Goal: Task Accomplishment & Management: Complete application form

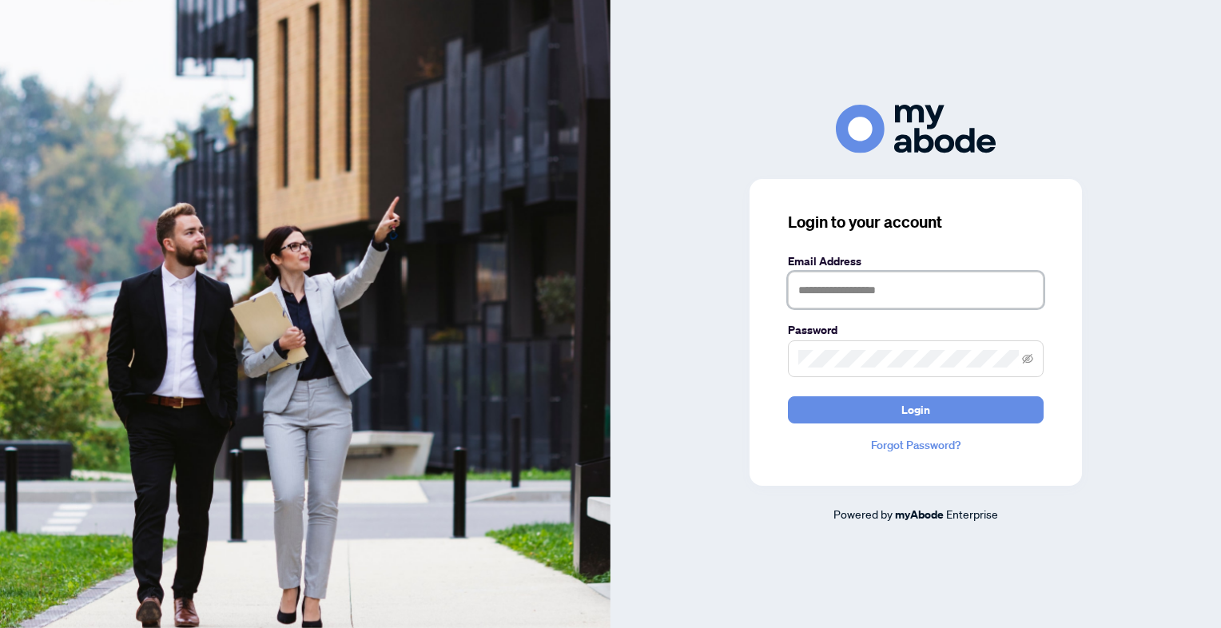
click at [857, 300] on input "text" at bounding box center [916, 290] width 256 height 37
type input "**********"
click at [788, 396] on button "Login" at bounding box center [916, 409] width 256 height 27
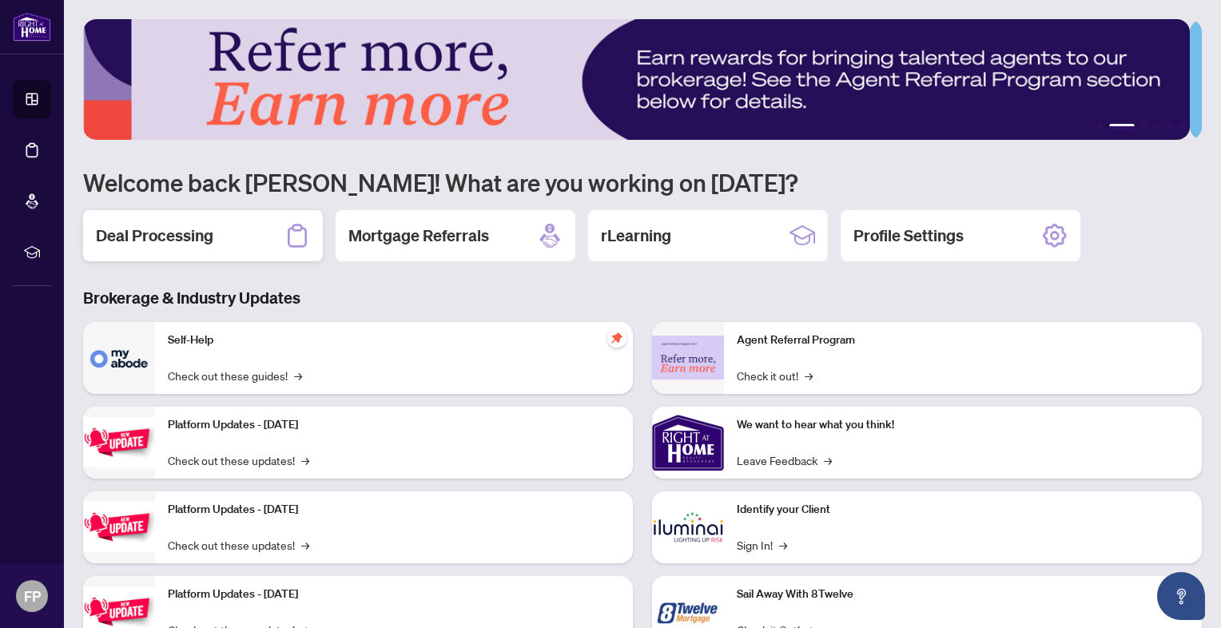
click at [193, 241] on h2 "Deal Processing" at bounding box center [154, 236] width 117 height 22
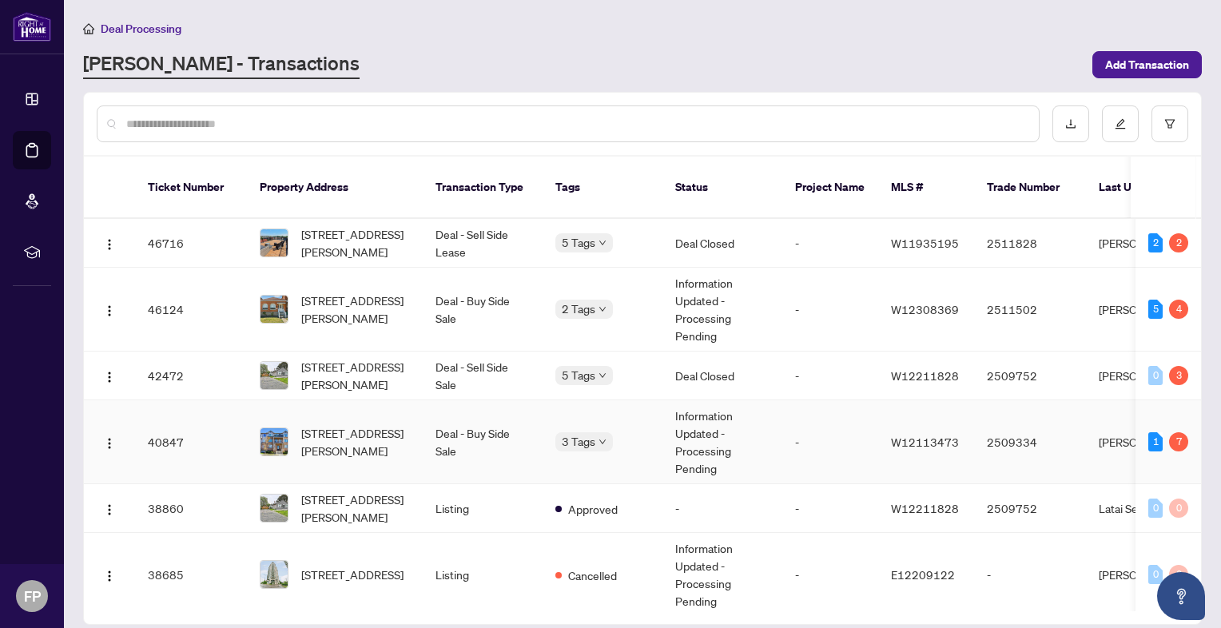
click at [459, 417] on td "Deal - Buy Side Sale" at bounding box center [483, 442] width 120 height 84
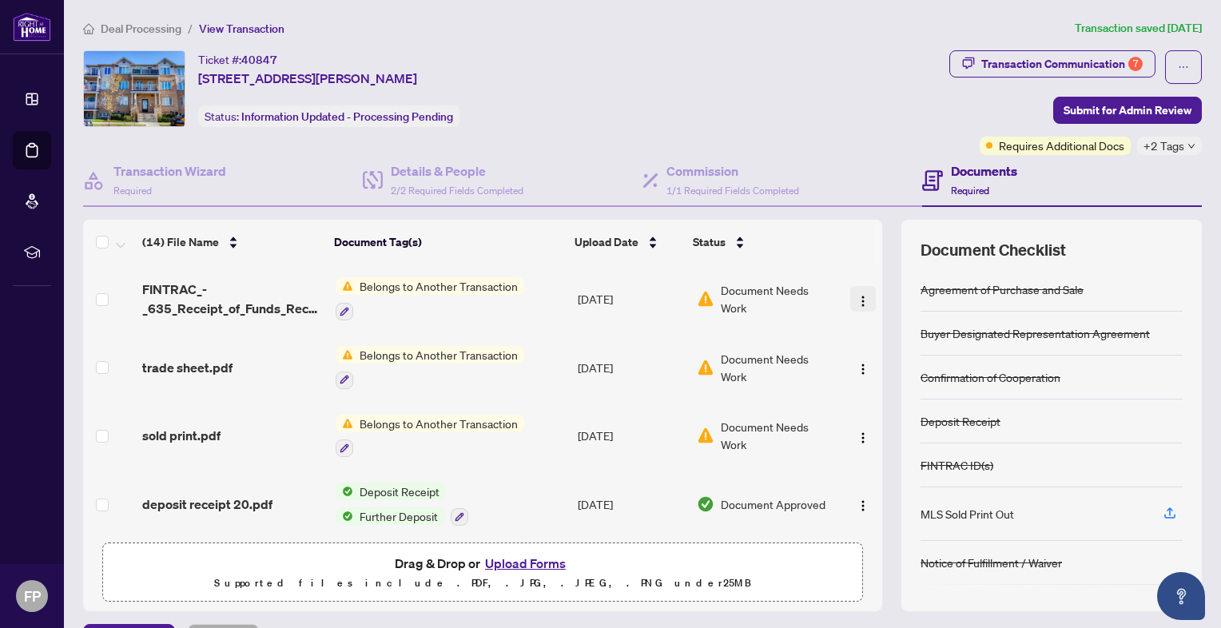
click at [857, 295] on img "button" at bounding box center [863, 301] width 13 height 13
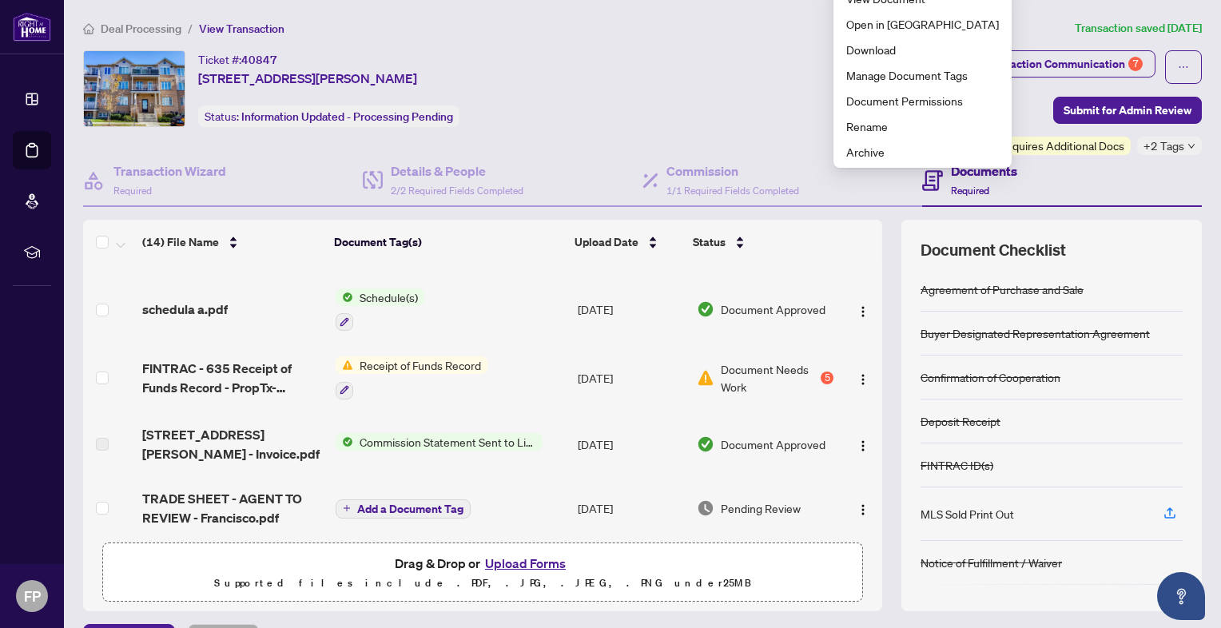
scroll to position [322, 0]
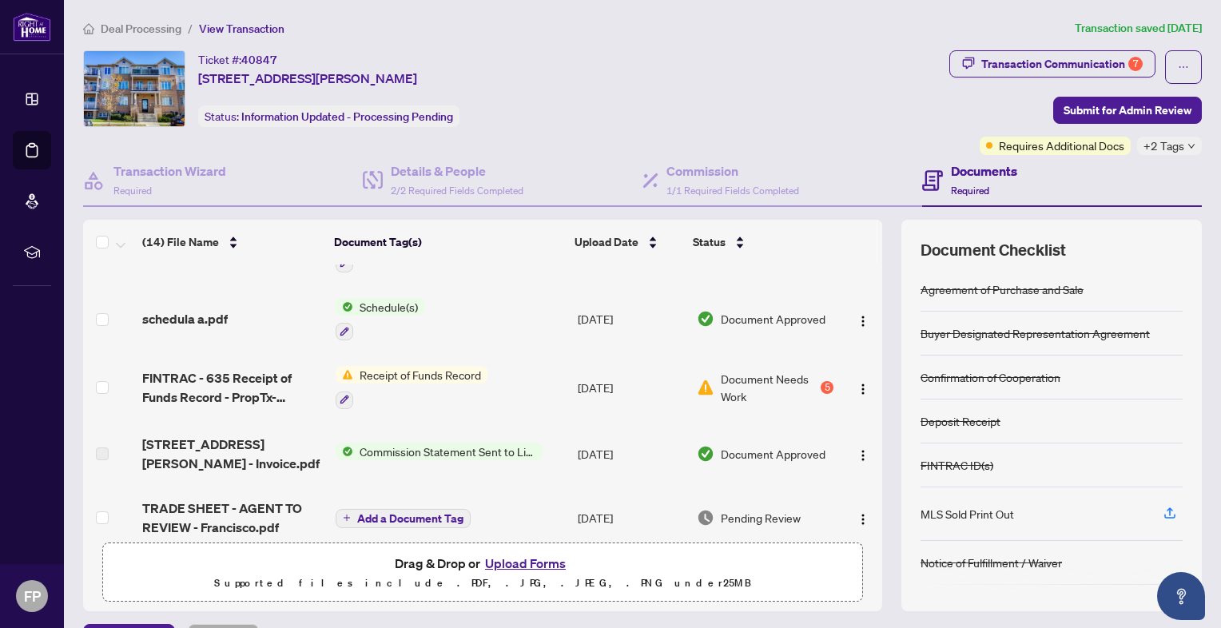
click at [761, 370] on span "Document Needs Work" at bounding box center [769, 387] width 97 height 35
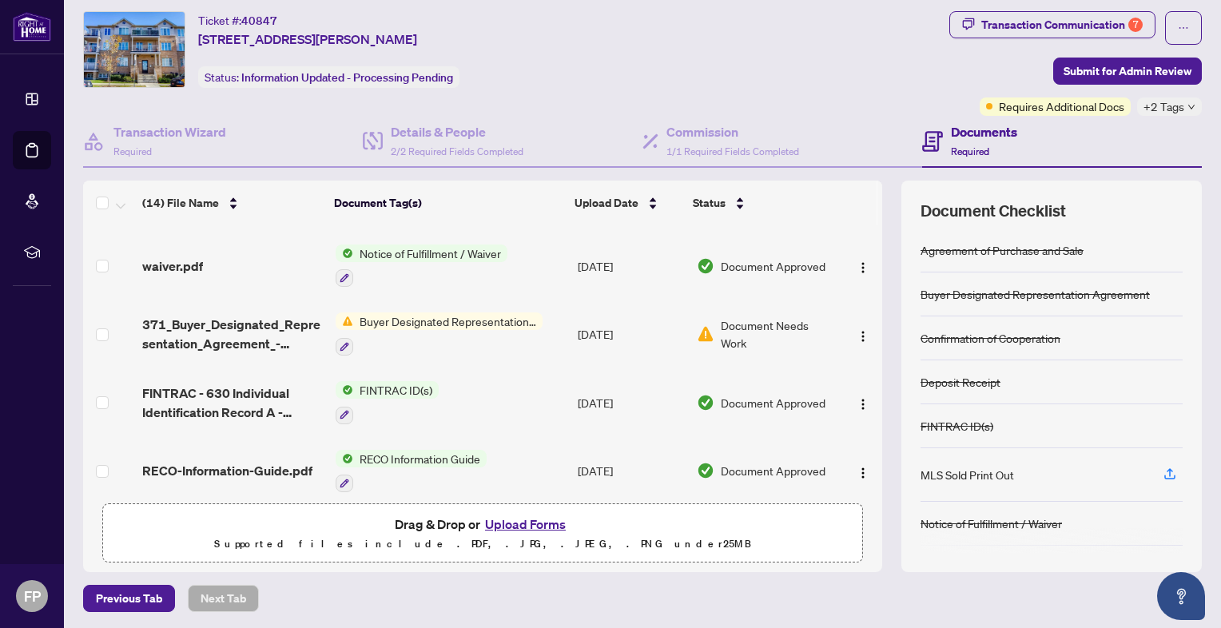
scroll to position [600, 0]
click at [592, 331] on td "[DATE]" at bounding box center [631, 334] width 120 height 69
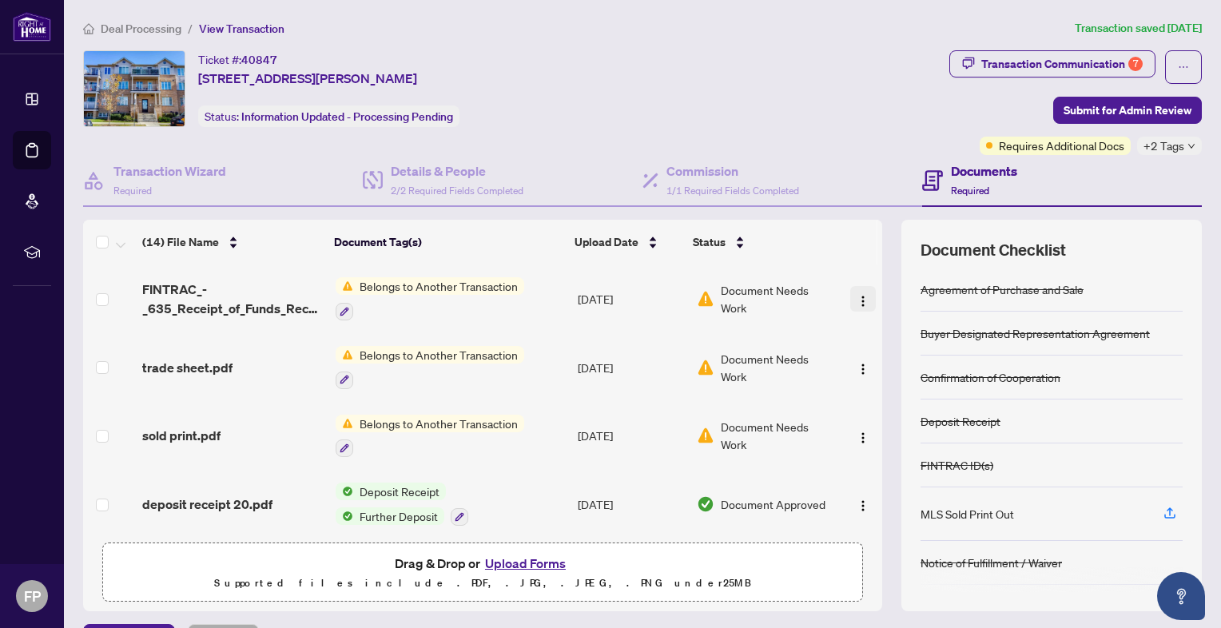
click at [857, 300] on img "button" at bounding box center [863, 301] width 13 height 13
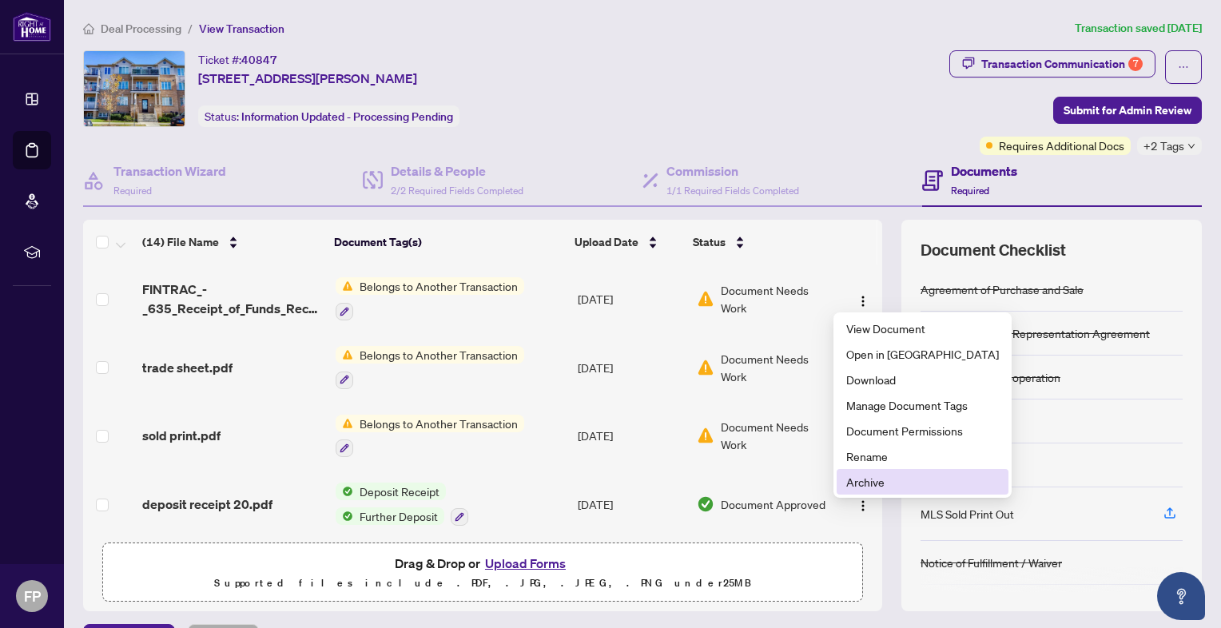
click at [905, 477] on span "Archive" at bounding box center [922, 482] width 153 height 18
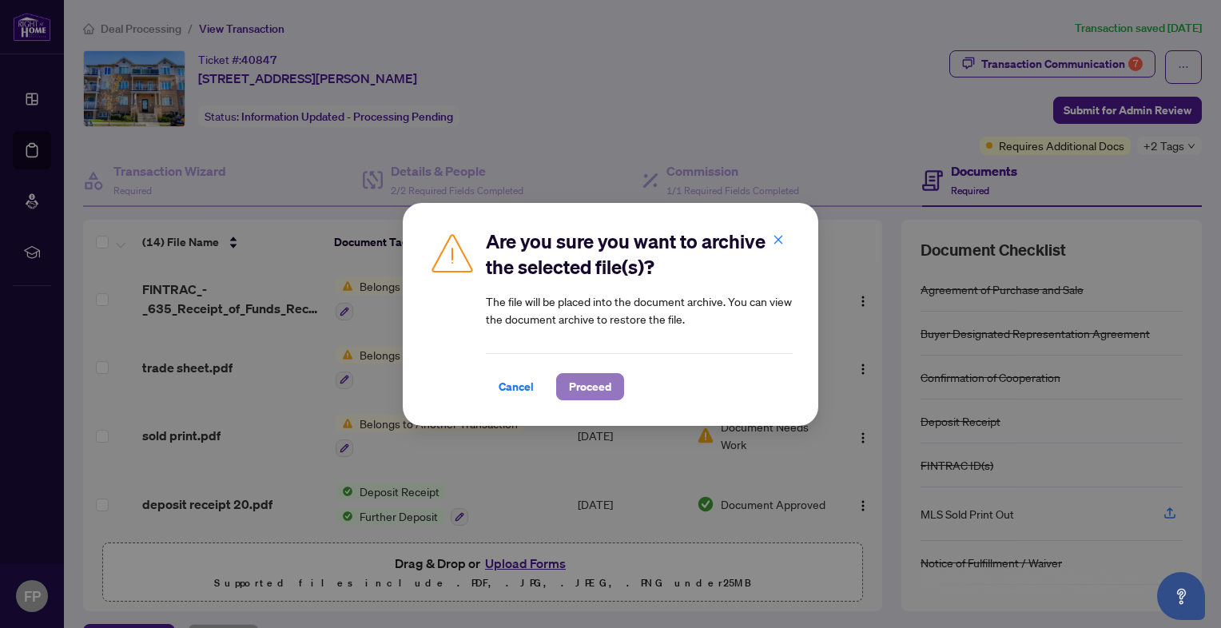
click at [580, 383] on span "Proceed" at bounding box center [590, 387] width 42 height 26
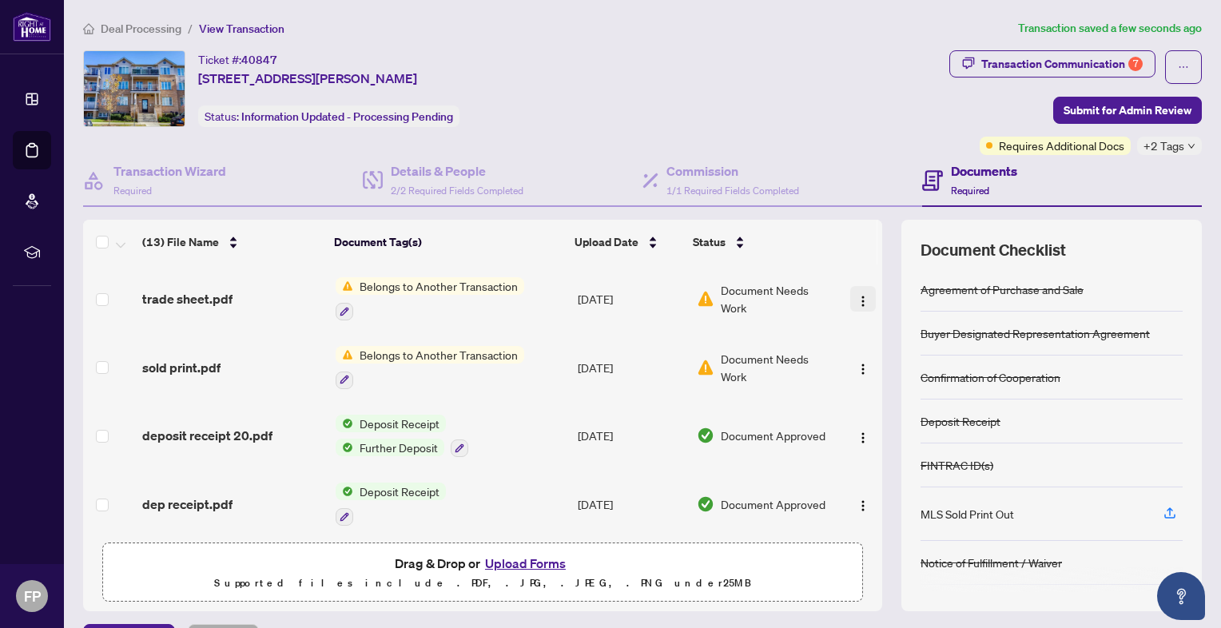
click at [857, 290] on span "button" at bounding box center [863, 299] width 13 height 18
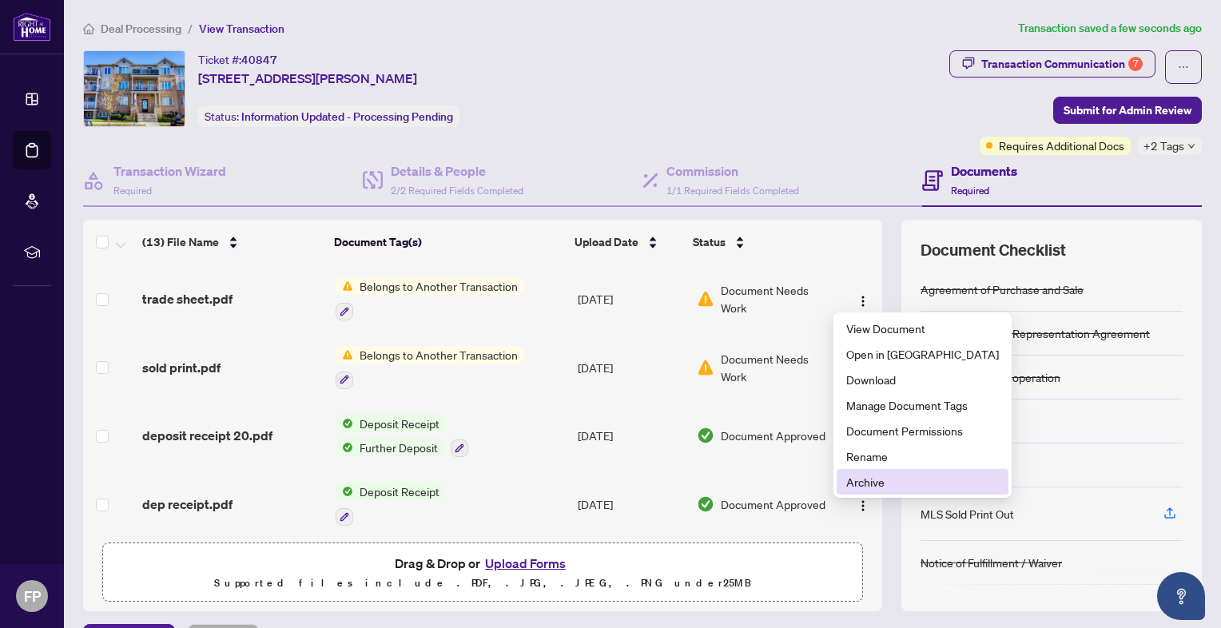
click at [888, 487] on span "Archive" at bounding box center [922, 482] width 153 height 18
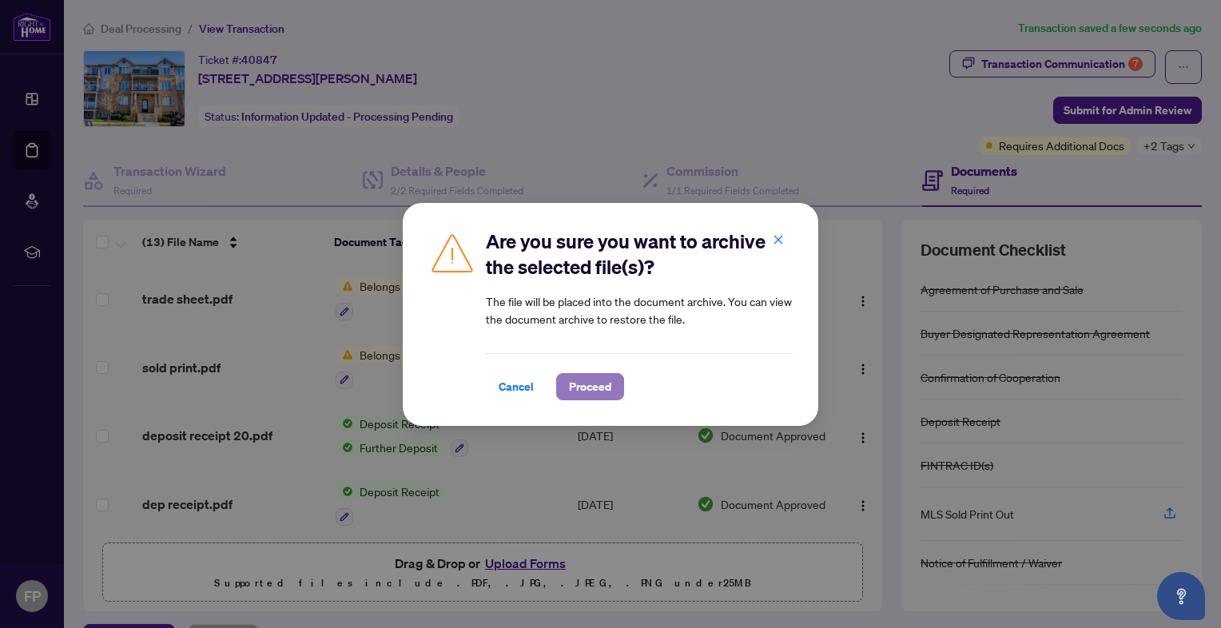
click at [587, 388] on span "Proceed" at bounding box center [590, 387] width 42 height 26
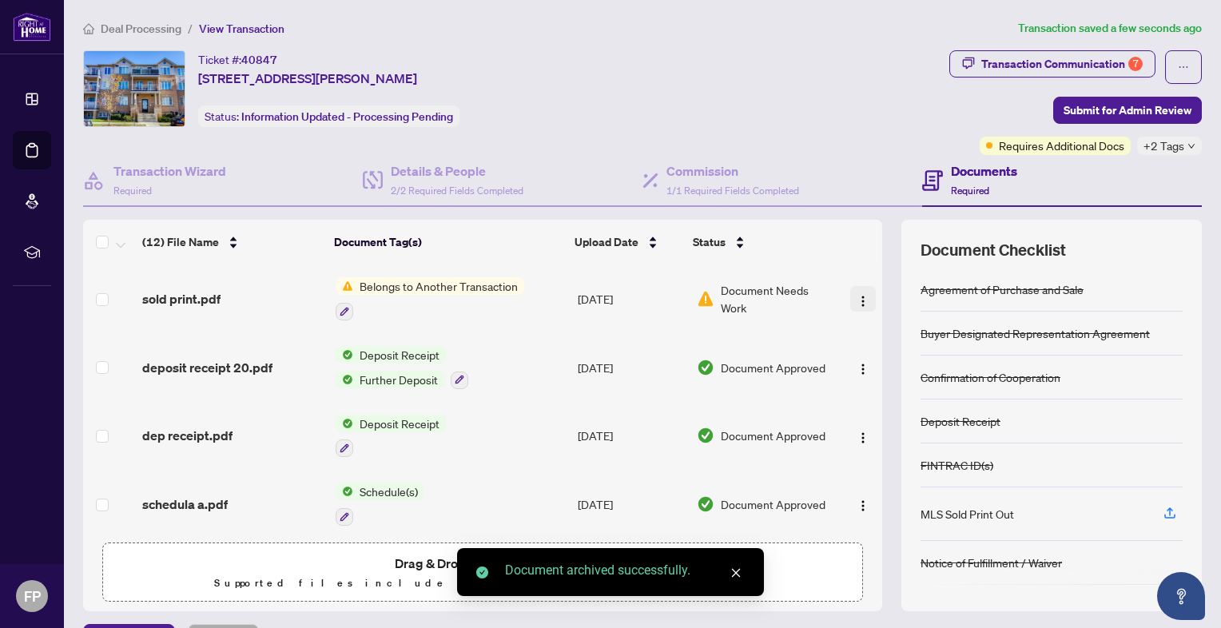
click at [857, 290] on span "button" at bounding box center [863, 299] width 13 height 18
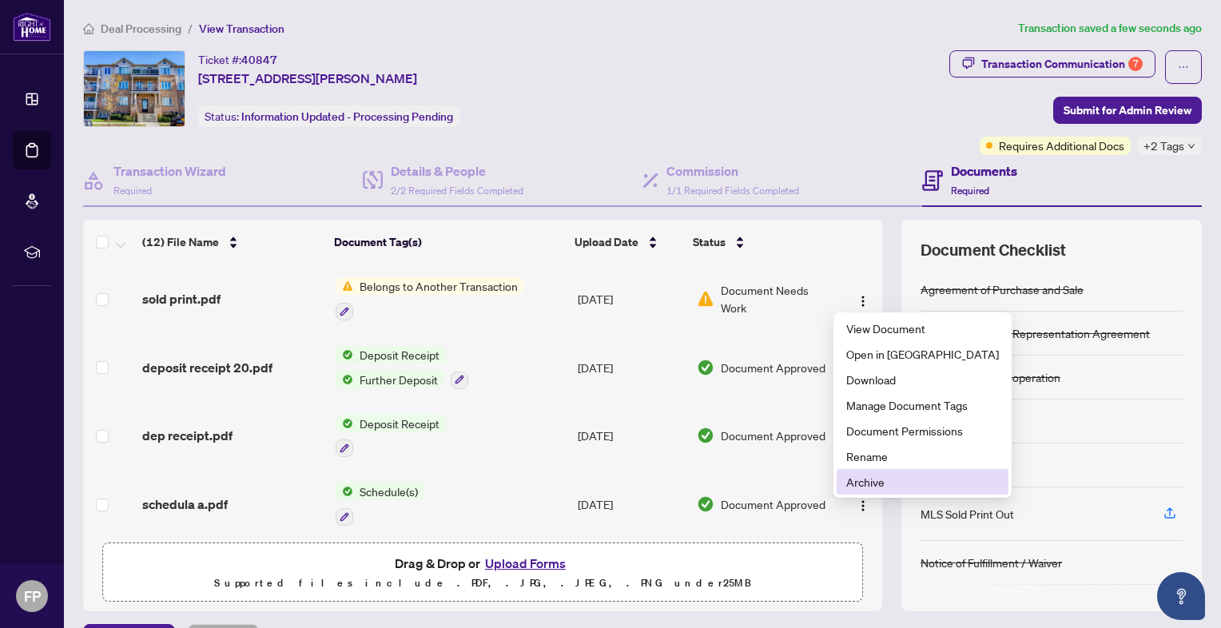
click at [888, 481] on span "Archive" at bounding box center [922, 482] width 153 height 18
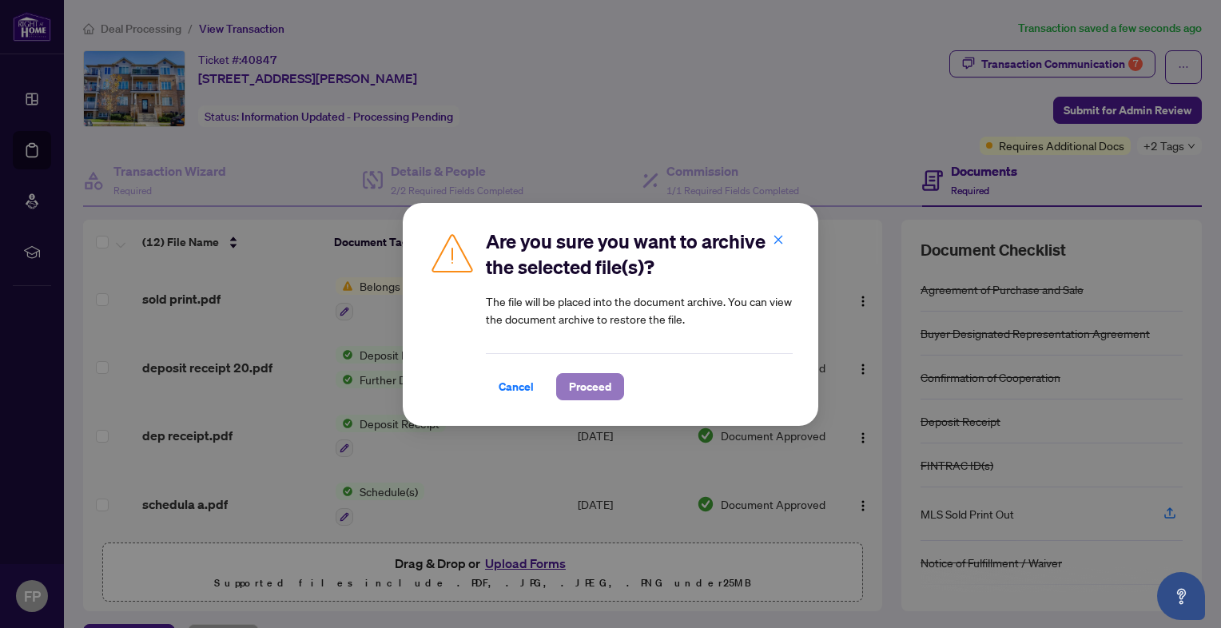
click at [590, 394] on span "Proceed" at bounding box center [590, 387] width 42 height 26
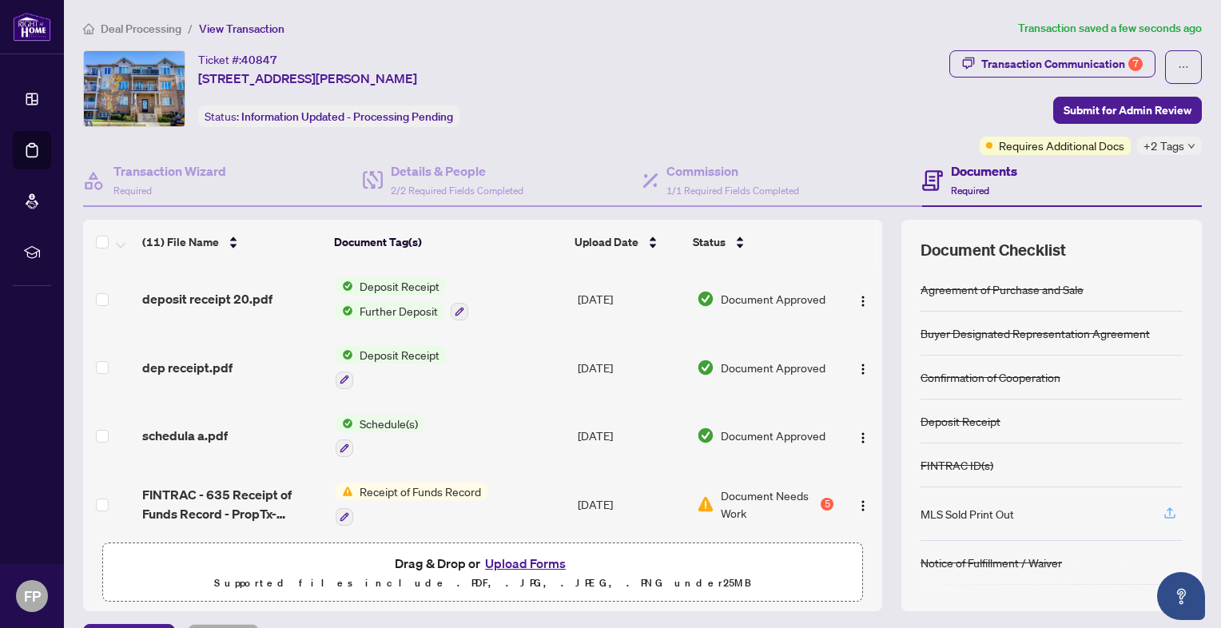
click at [1164, 515] on icon "button" at bounding box center [1169, 516] width 11 height 4
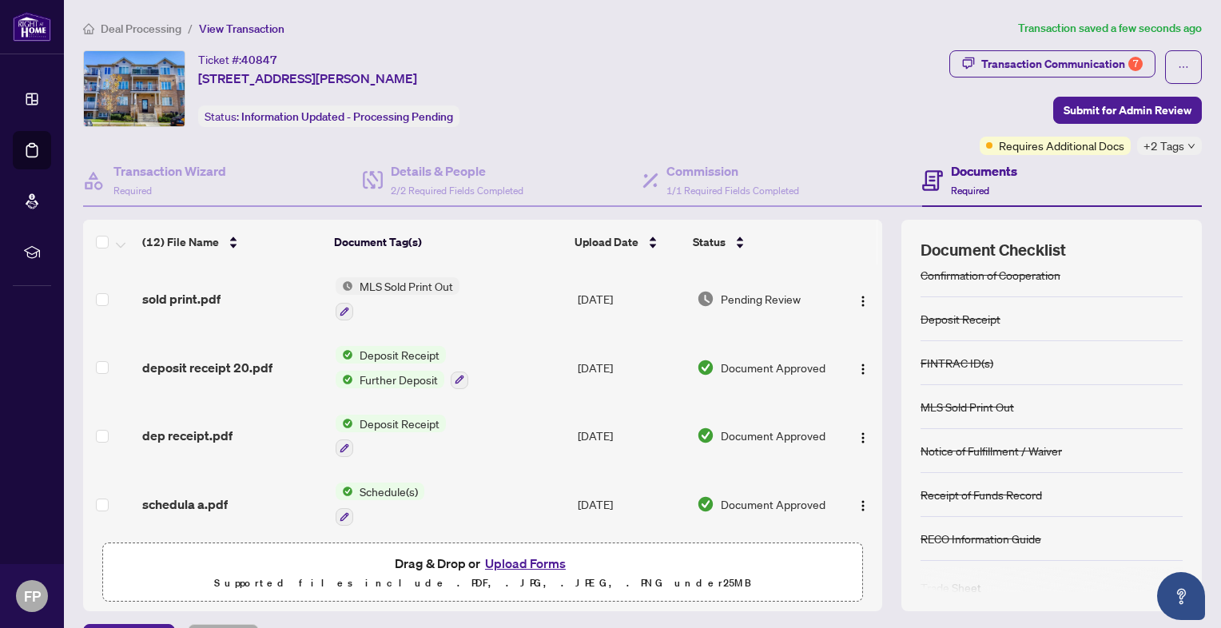
scroll to position [128, 0]
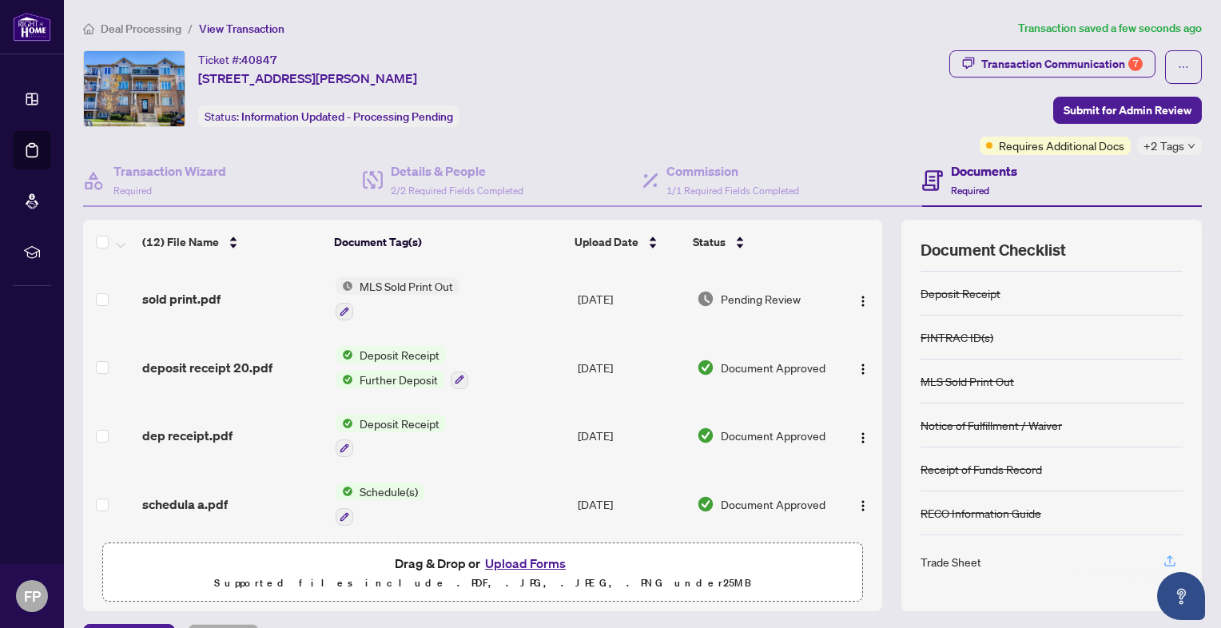
click at [1163, 549] on span "button" at bounding box center [1170, 562] width 14 height 26
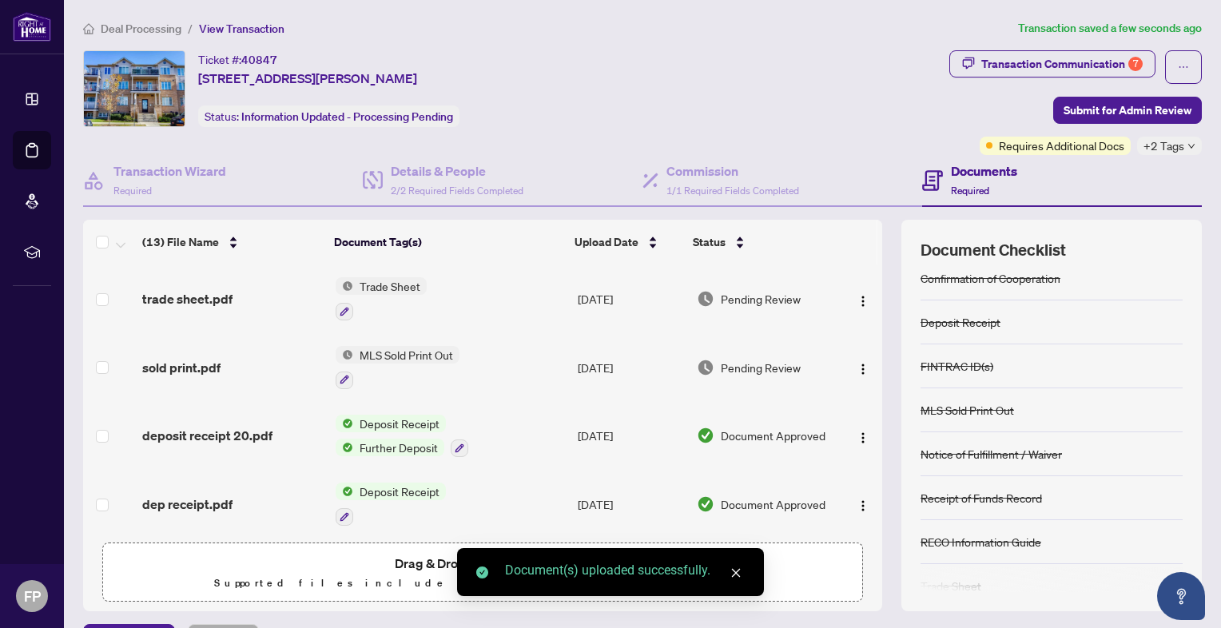
scroll to position [118, 0]
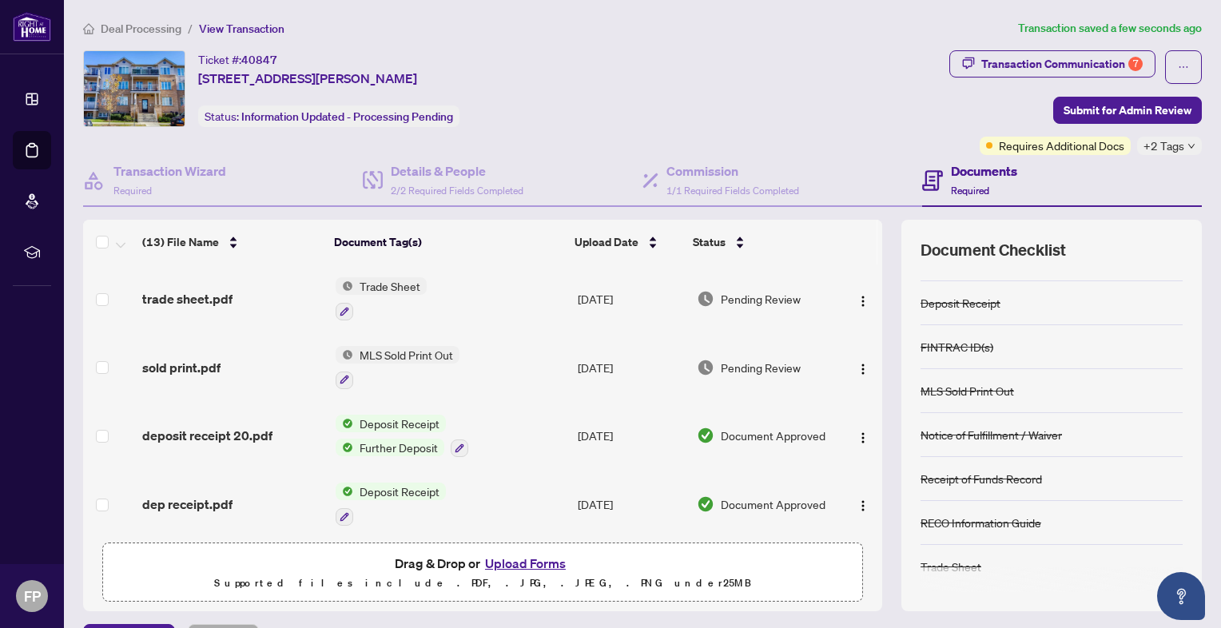
click at [535, 563] on button "Upload Forms" at bounding box center [525, 563] width 90 height 21
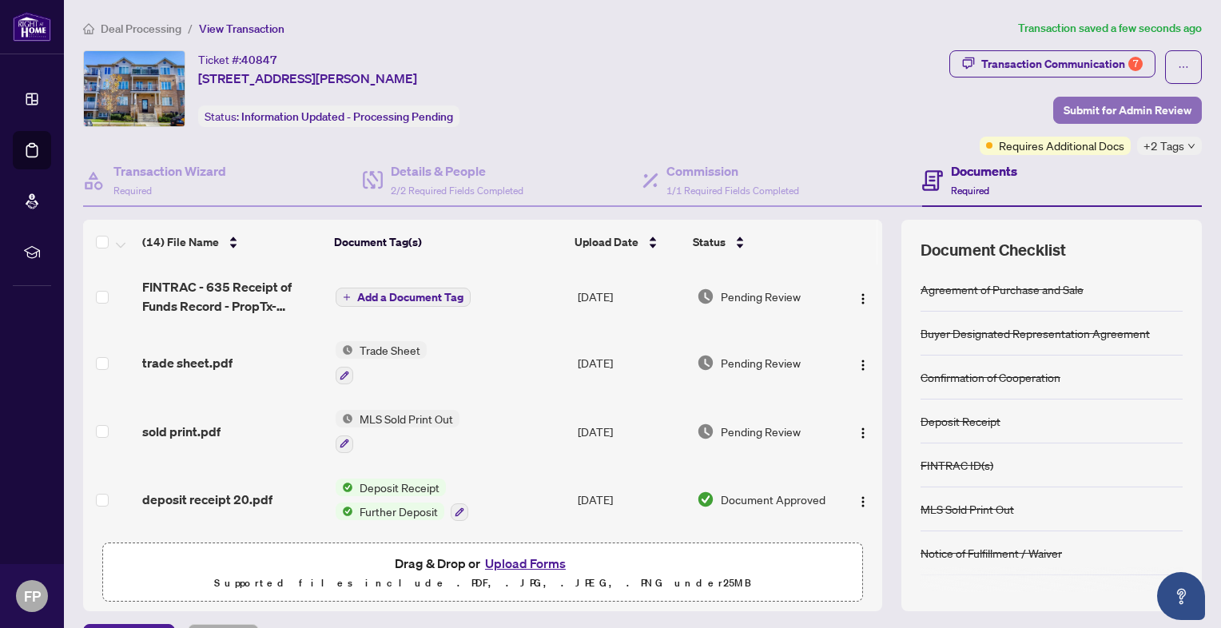
click at [1122, 104] on span "Submit for Admin Review" at bounding box center [1127, 110] width 128 height 26
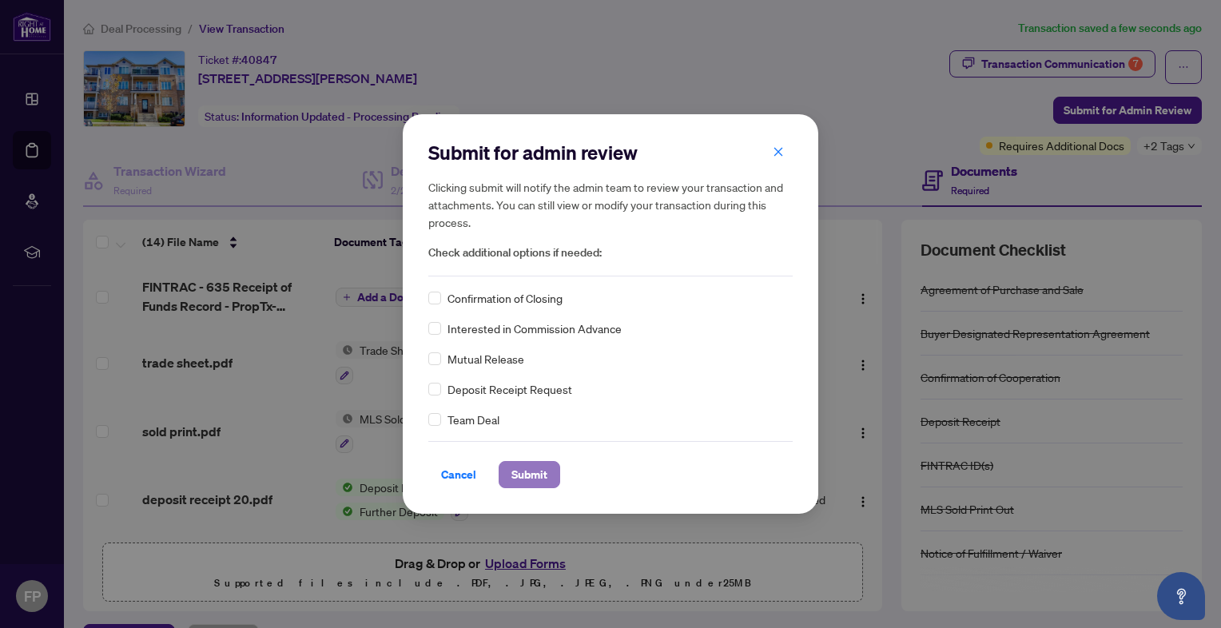
click at [544, 478] on span "Submit" at bounding box center [529, 475] width 36 height 26
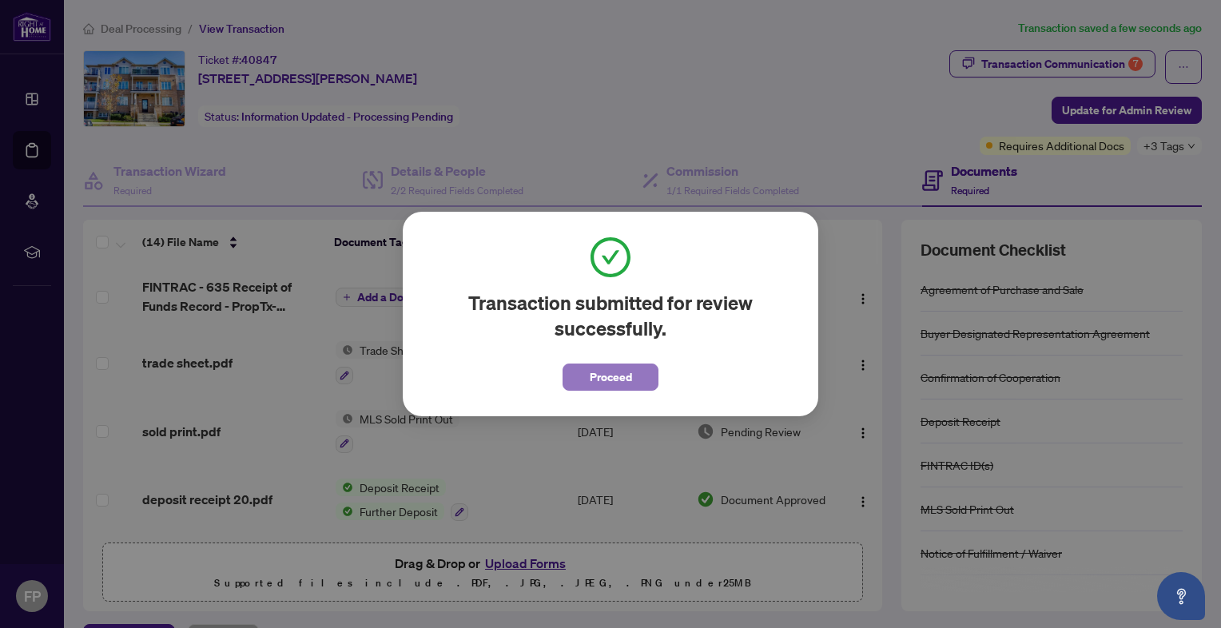
click at [630, 384] on span "Proceed" at bounding box center [611, 377] width 42 height 26
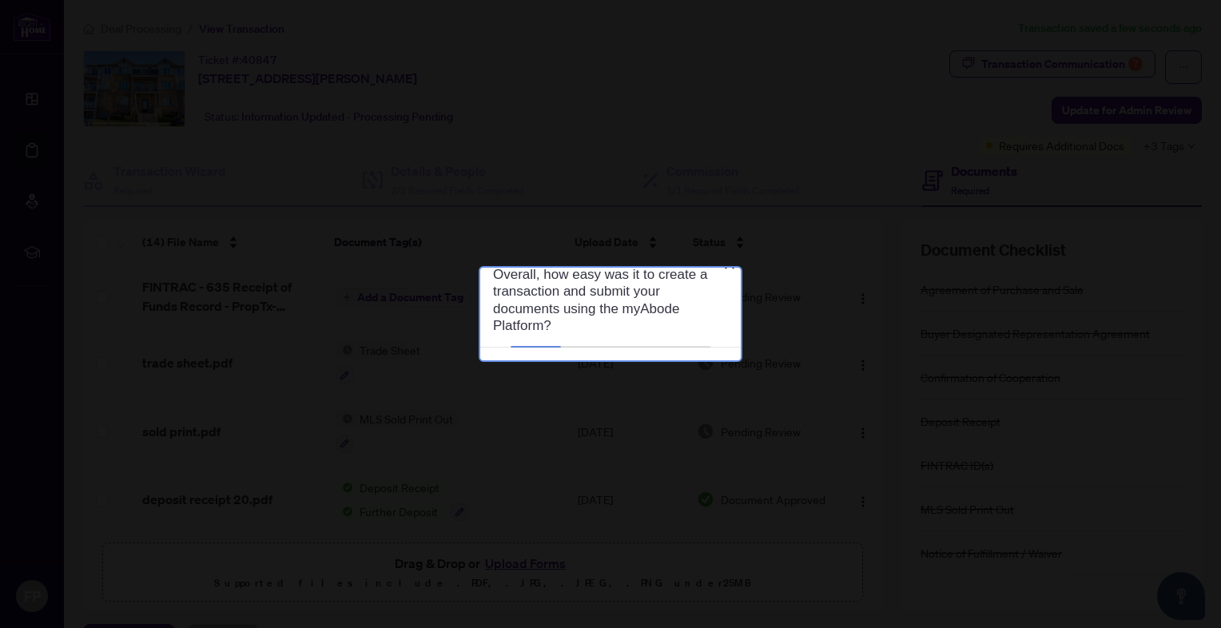
scroll to position [0, 0]
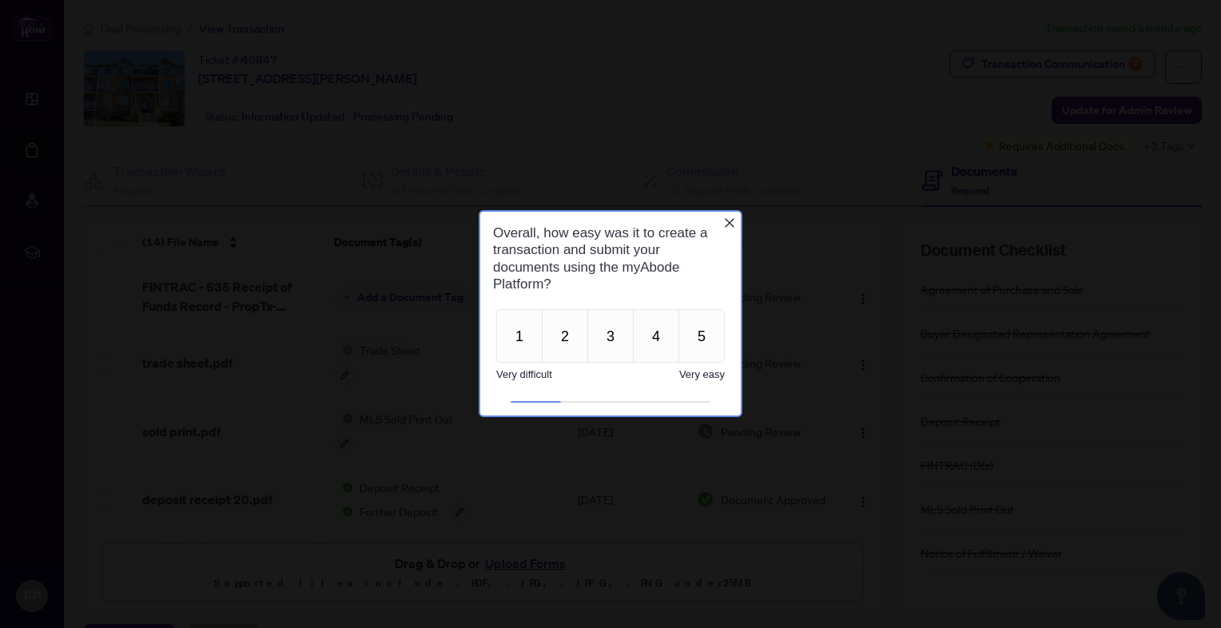
click at [729, 225] on icon "Close button" at bounding box center [729, 223] width 13 height 13
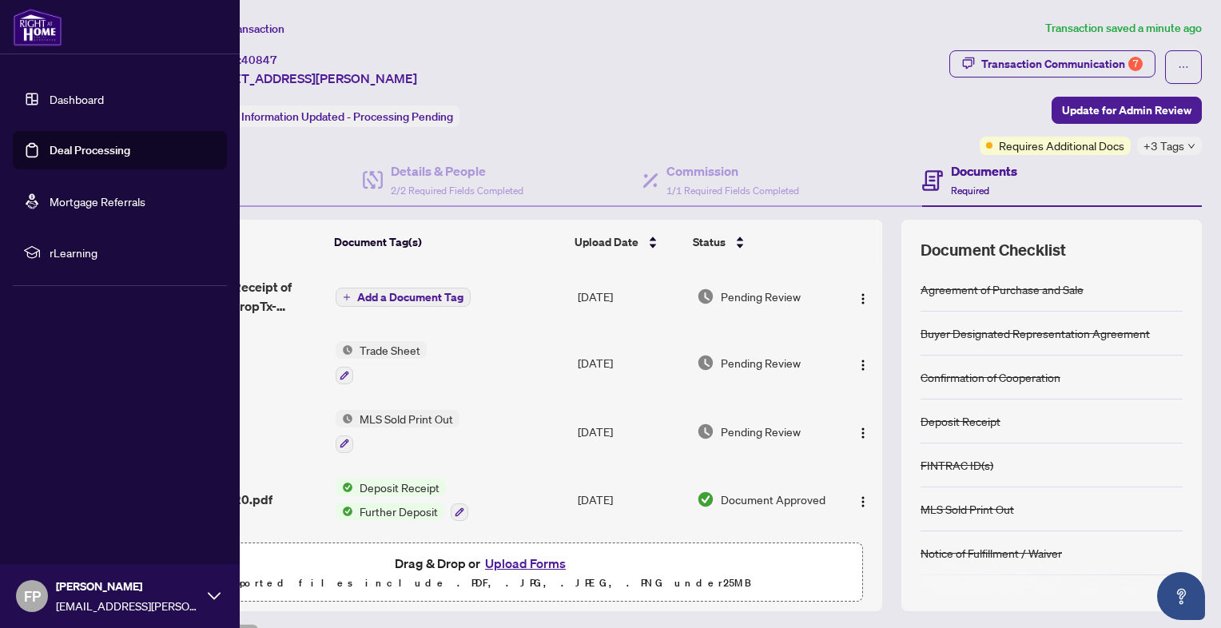
click at [29, 30] on img at bounding box center [38, 27] width 50 height 38
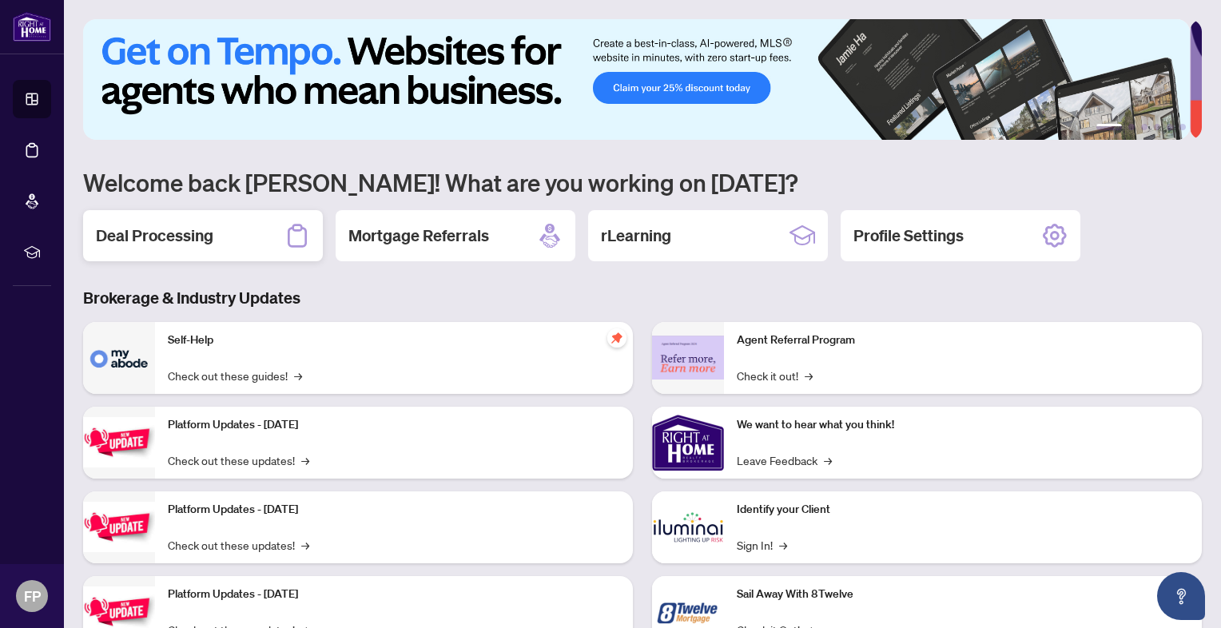
click at [168, 235] on h2 "Deal Processing" at bounding box center [154, 236] width 117 height 22
